Goal: Use online tool/utility: Utilize a website feature to perform a specific function

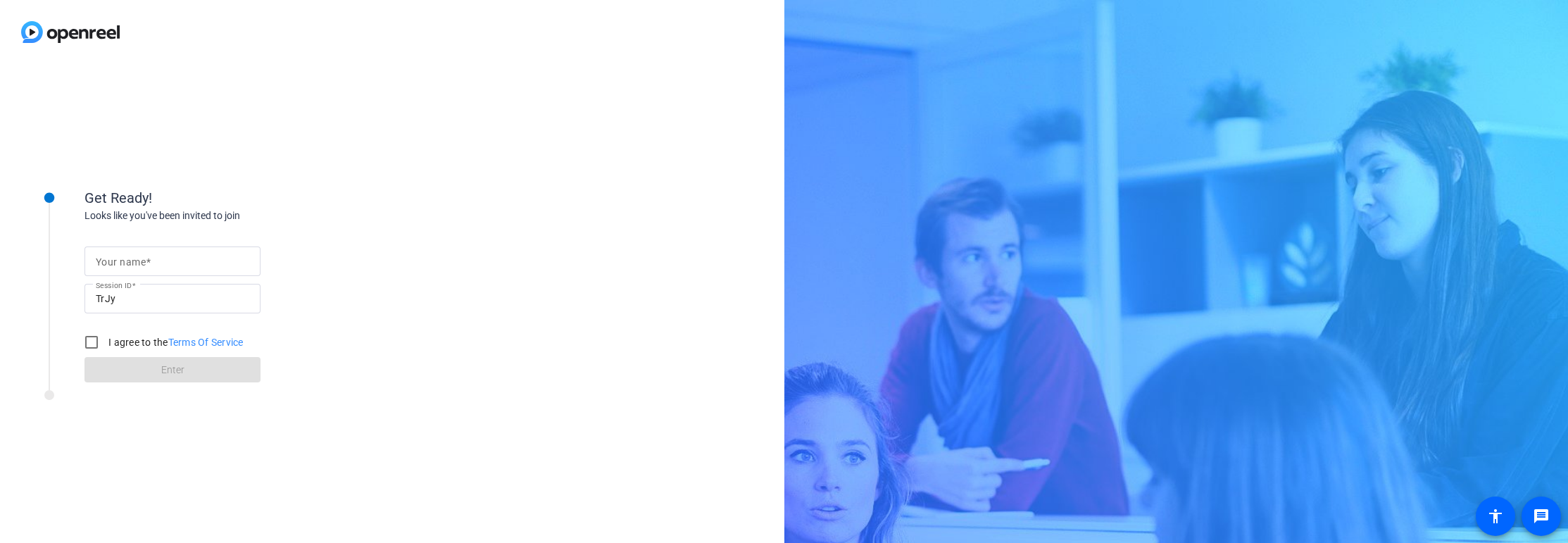
click at [165, 264] on input "Your name" at bounding box center [173, 261] width 153 height 17
type input "[PERSON_NAME]"
click at [94, 347] on input "I agree to the Terms Of Service" at bounding box center [91, 342] width 28 height 28
checkbox input "true"
click at [234, 369] on span at bounding box center [172, 369] width 176 height 34
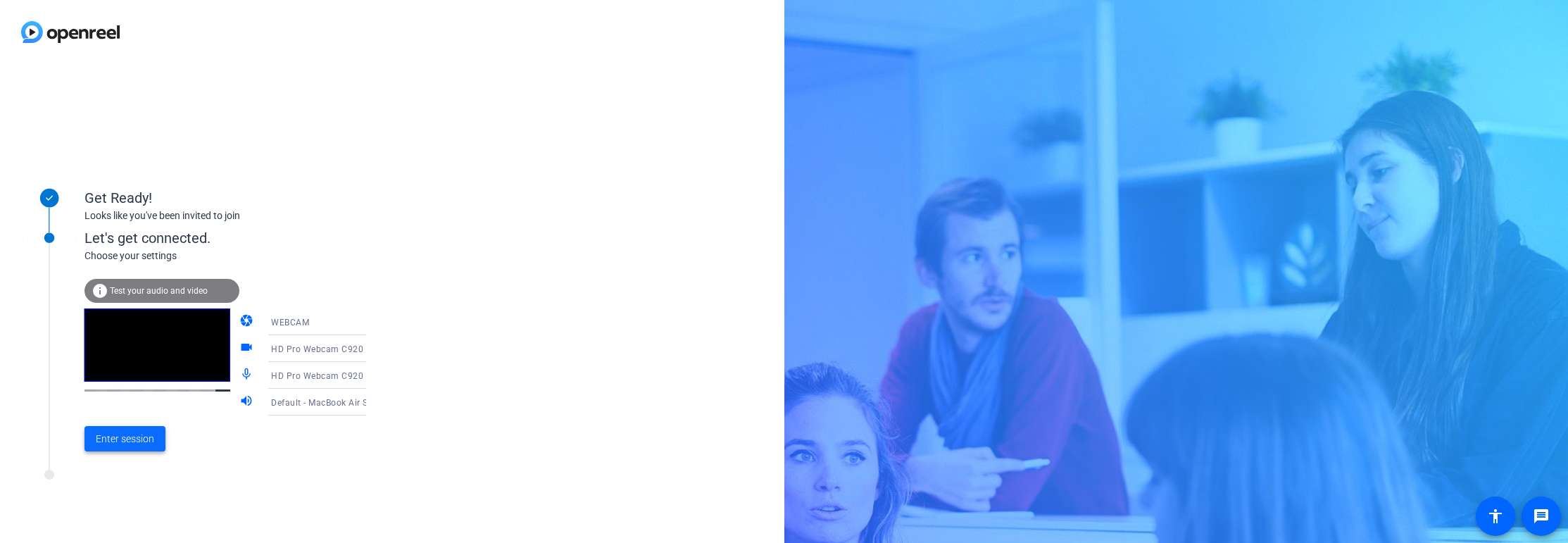
click at [112, 440] on span "Enter session" at bounding box center [125, 439] width 58 height 15
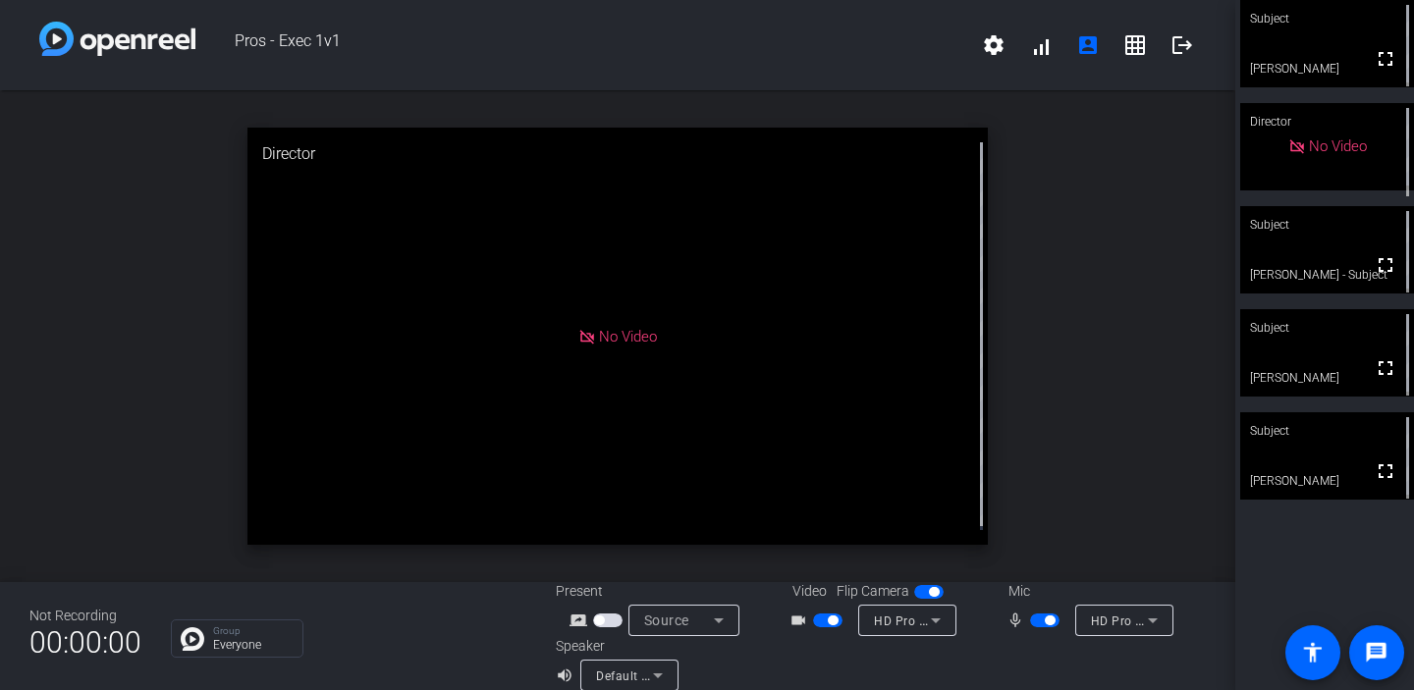
click at [1103, 256] on div "open_in_new Director No Video" at bounding box center [617, 336] width 1235 height 492
click at [1037, 624] on span "button" at bounding box center [1044, 621] width 29 height 14
click at [818, 619] on span "button" at bounding box center [827, 621] width 29 height 14
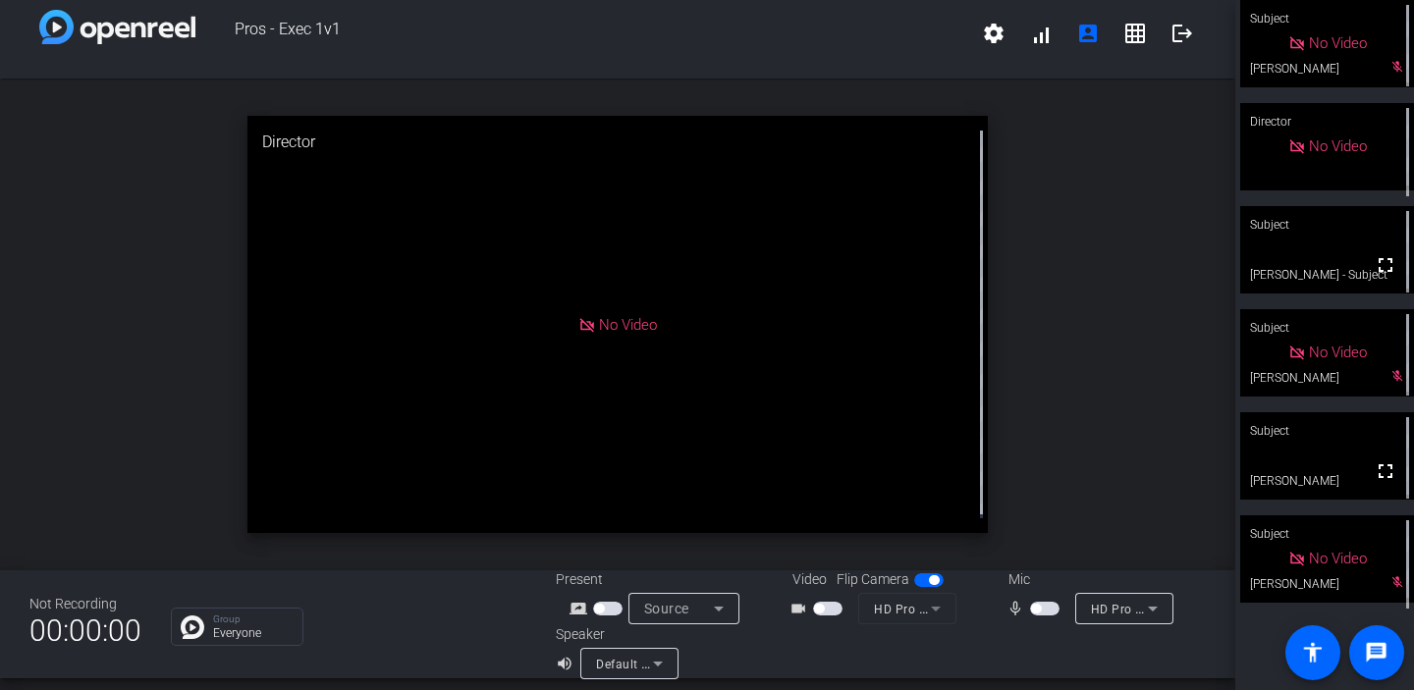
scroll to position [11, 0]
click at [932, 664] on div at bounding box center [1043, 652] width 325 height 55
click at [916, 576] on span "button" at bounding box center [928, 581] width 29 height 14
click at [922, 583] on span "button" at bounding box center [928, 581] width 29 height 14
click at [818, 614] on span "button" at bounding box center [827, 610] width 29 height 14
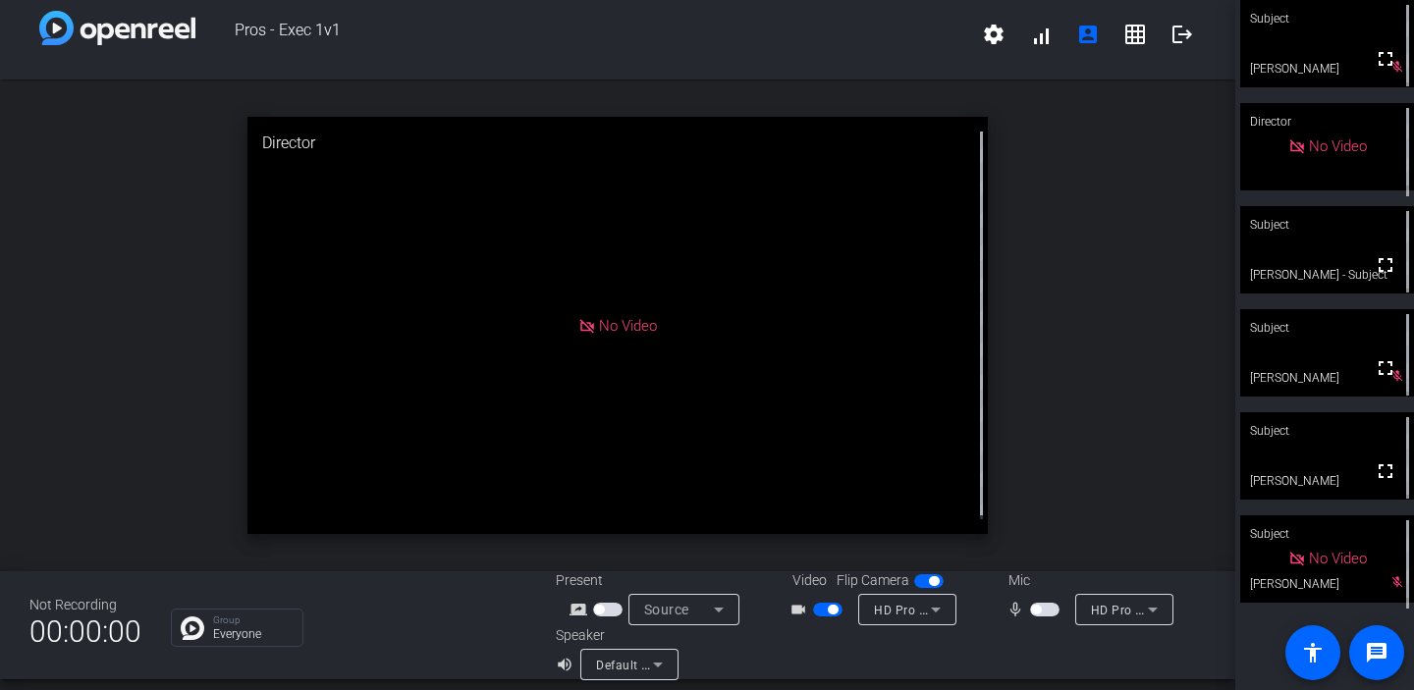
click at [1031, 608] on span "button" at bounding box center [1036, 610] width 10 height 10
click at [1357, 662] on span at bounding box center [1376, 652] width 47 height 47
click at [1258, 678] on div "Subject fullscreen [PERSON_NAME] Director No Video Subject fullscreen [PERSON_N…" at bounding box center [1324, 345] width 179 height 690
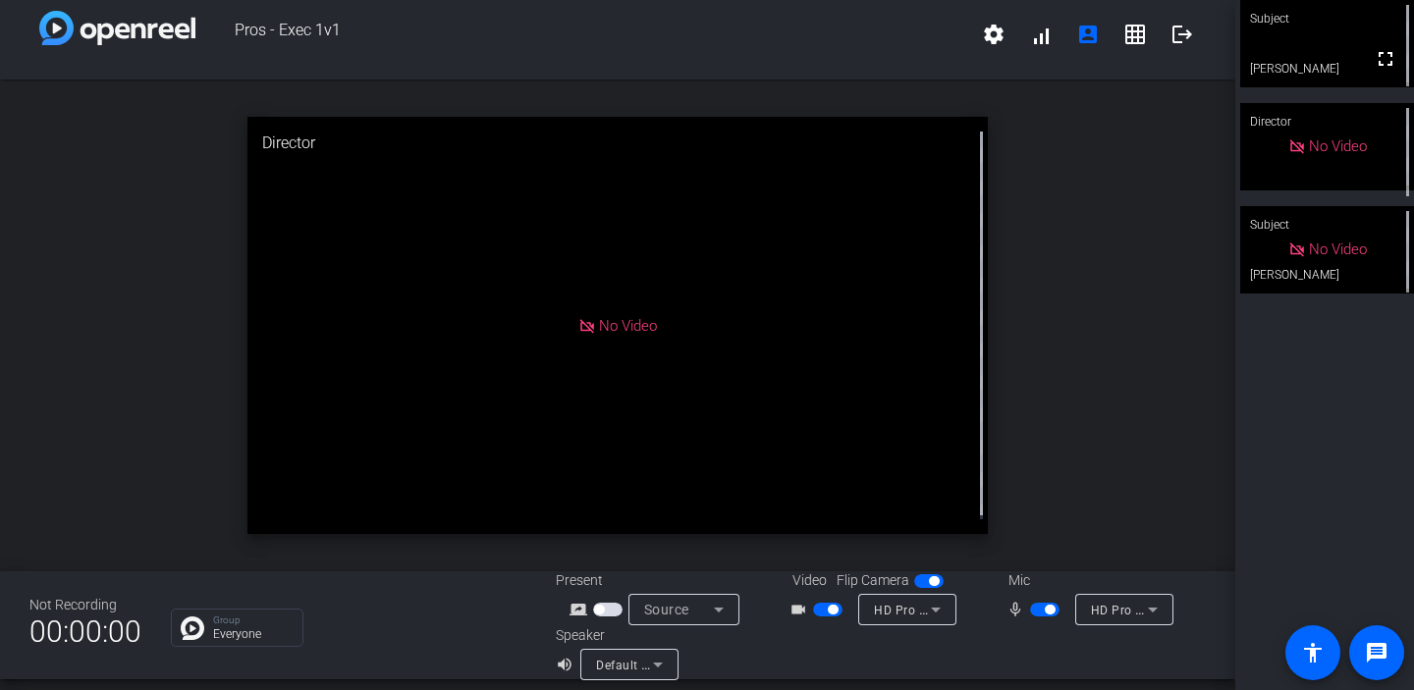
scroll to position [23, 0]
